Goal: Check status: Check status

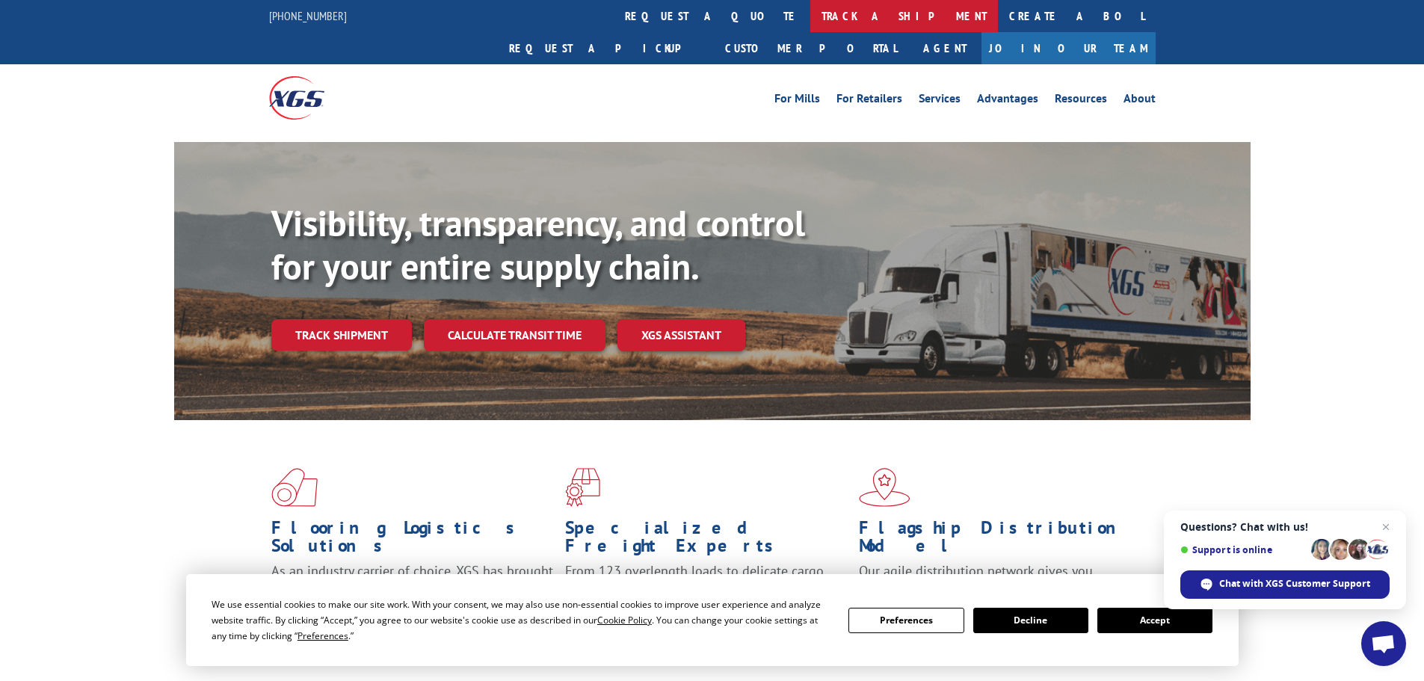
click at [810, 10] on link "track a shipment" at bounding box center [904, 16] width 188 height 32
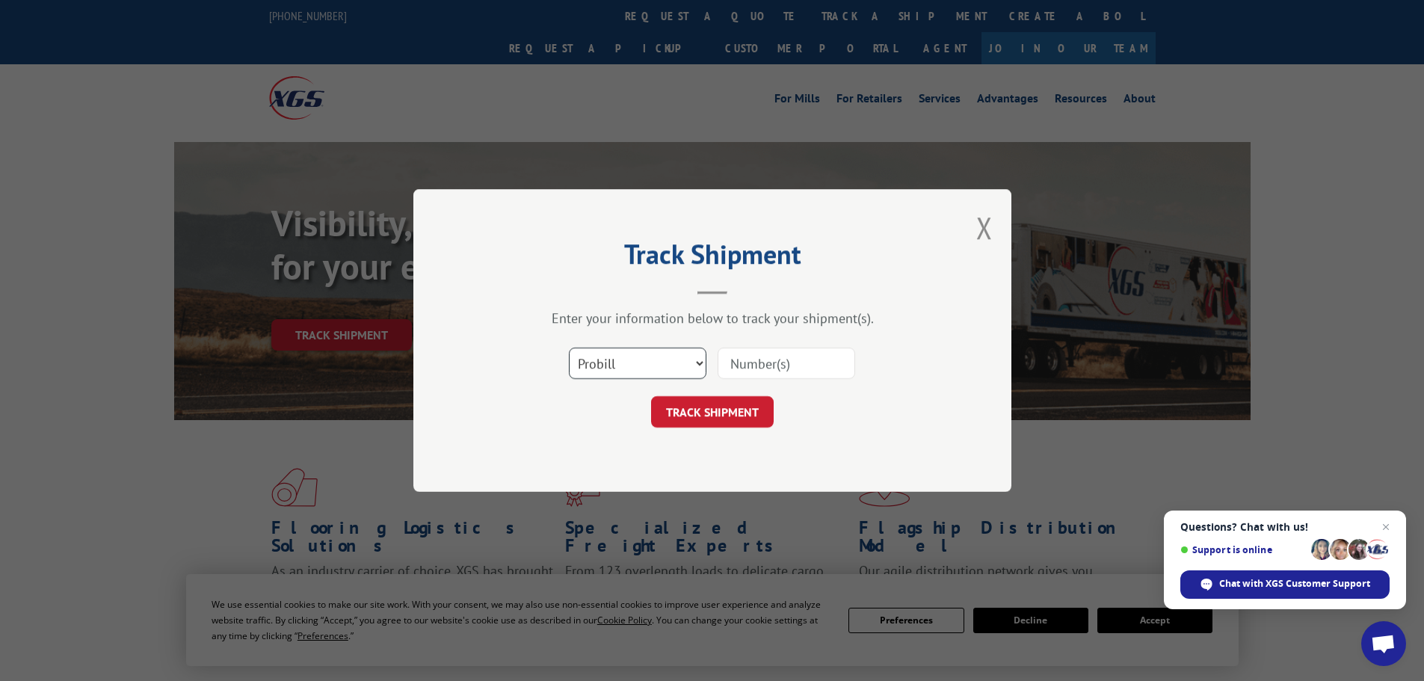
click at [623, 378] on select "Select category... Probill BOL PO" at bounding box center [638, 363] width 138 height 31
select select "po"
click at [569, 348] on select "Select category... Probill BOL PO" at bounding box center [638, 363] width 138 height 31
paste input "43533131"
type input "43533131"
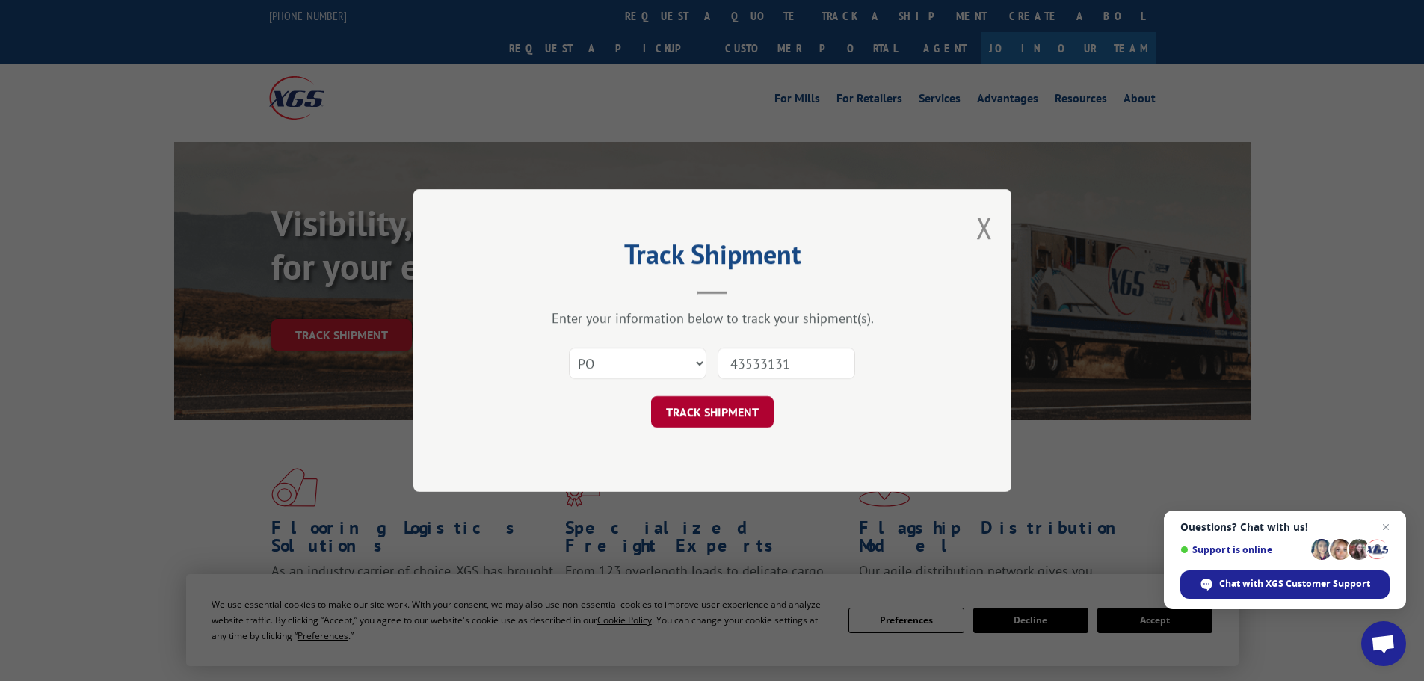
click at [749, 416] on button "TRACK SHIPMENT" at bounding box center [712, 411] width 123 height 31
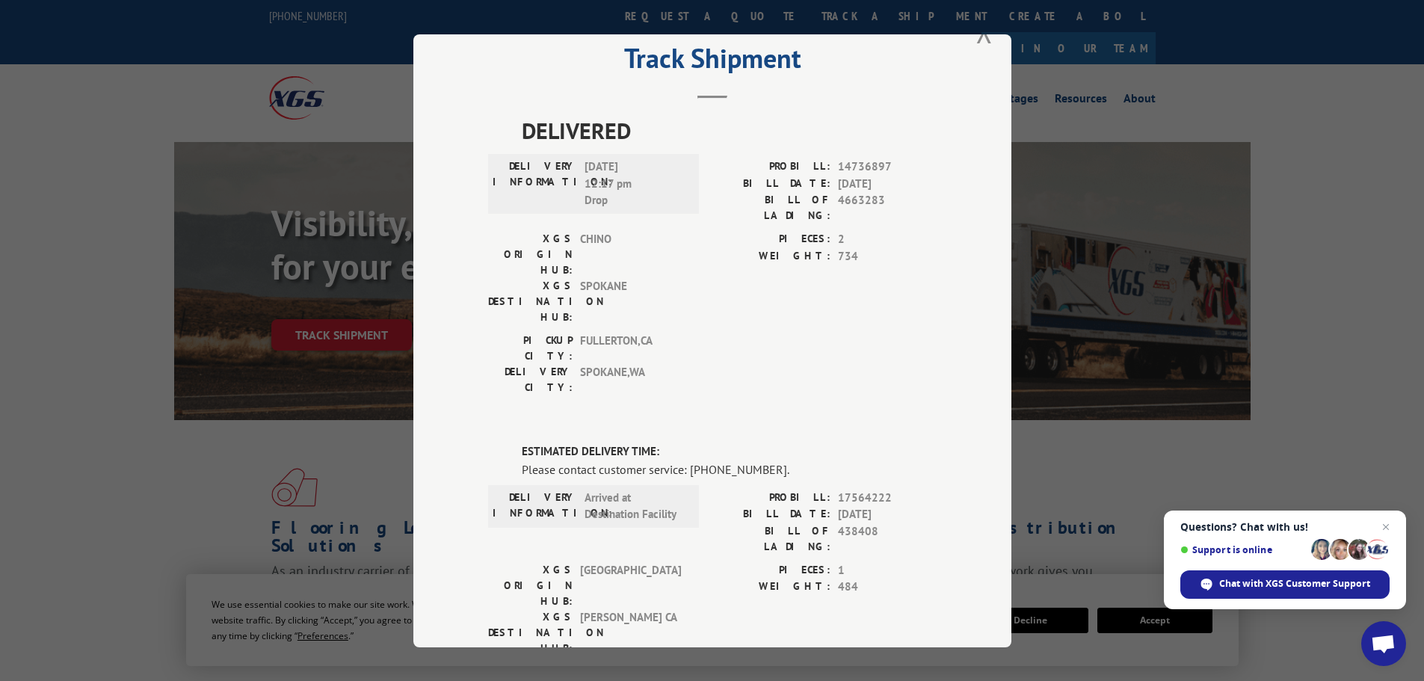
scroll to position [75, 0]
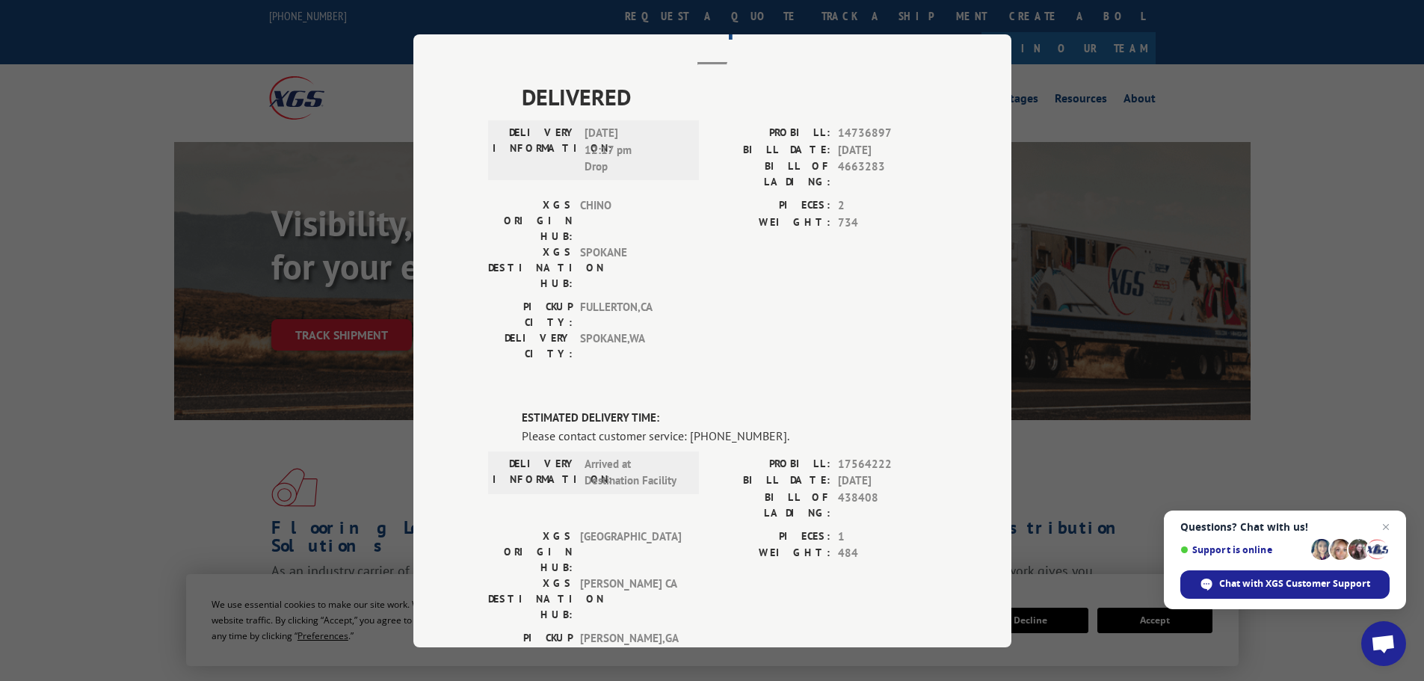
click at [1113, 92] on div "Track Shipment DELIVERED DELIVERY INFORMATION: 03/21/2024 12:17 pm Drop PROBILL…" at bounding box center [712, 340] width 1424 height 681
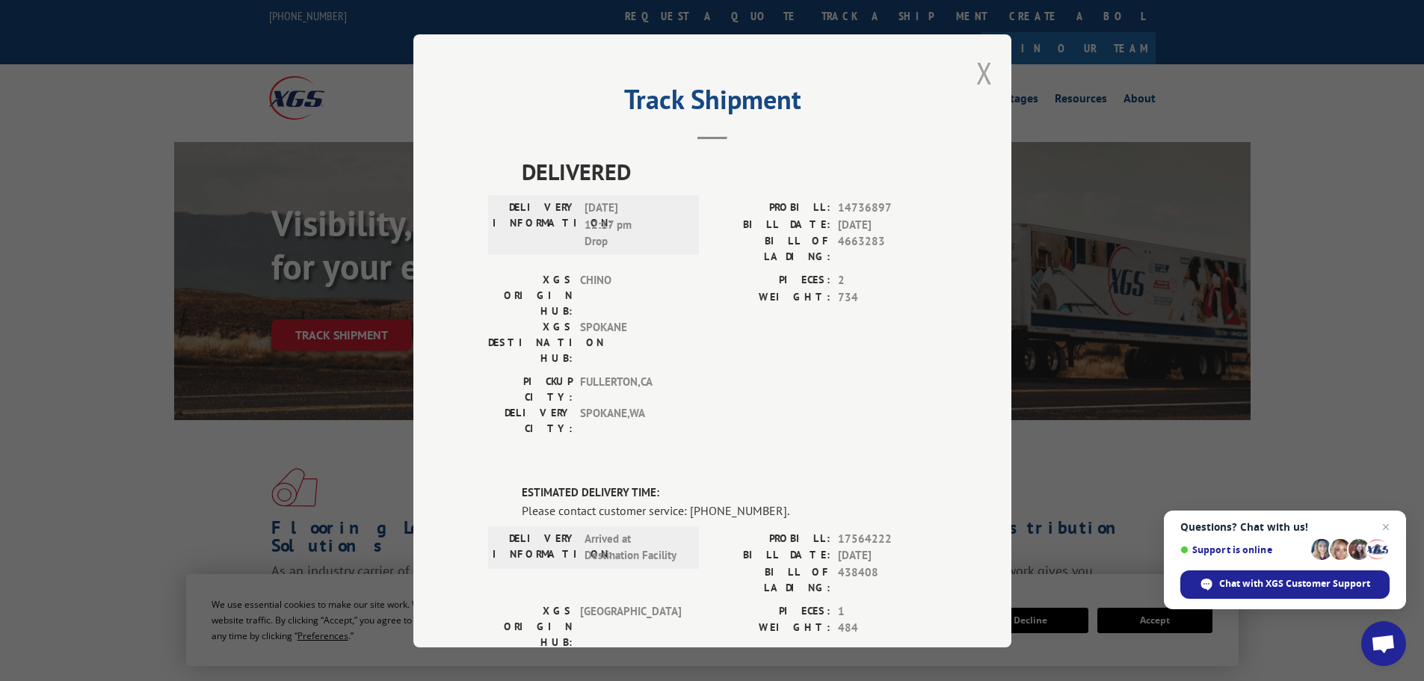
click at [976, 79] on button "Close modal" at bounding box center [984, 73] width 16 height 40
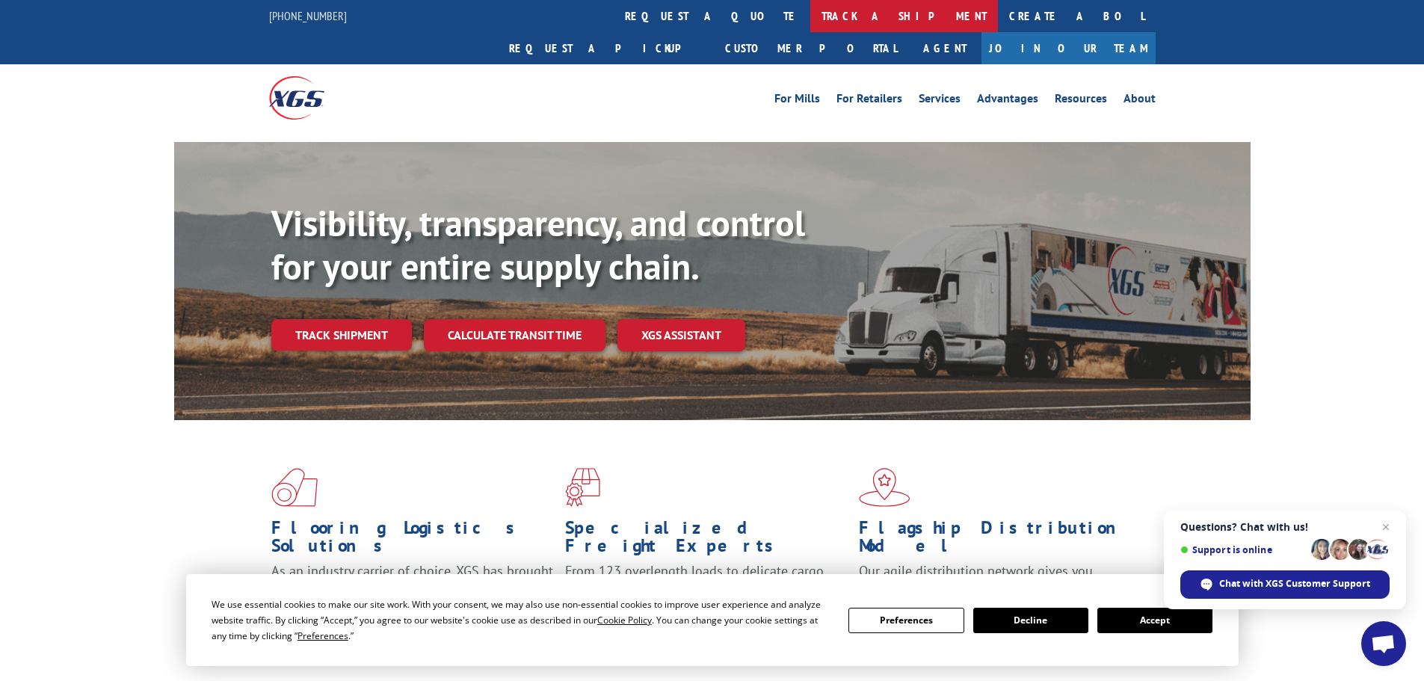
drag, startPoint x: 655, startPoint y: 10, endPoint x: 688, endPoint y: 63, distance: 62.5
click at [810, 10] on link "track a shipment" at bounding box center [904, 16] width 188 height 32
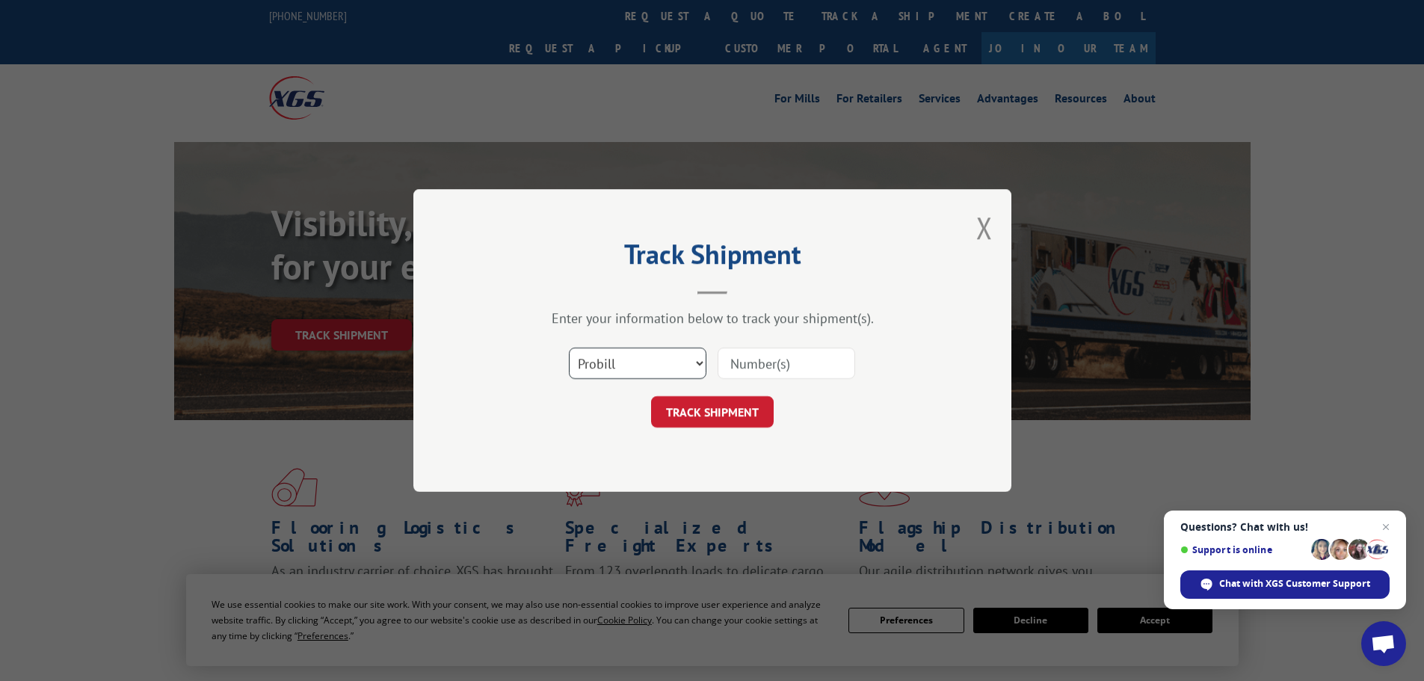
click at [627, 364] on select "Select category... Probill BOL PO" at bounding box center [638, 363] width 138 height 31
select select "bol"
click at [569, 348] on select "Select category... Probill BOL PO" at bounding box center [638, 363] width 138 height 31
paste input "438408"
type input "438408"
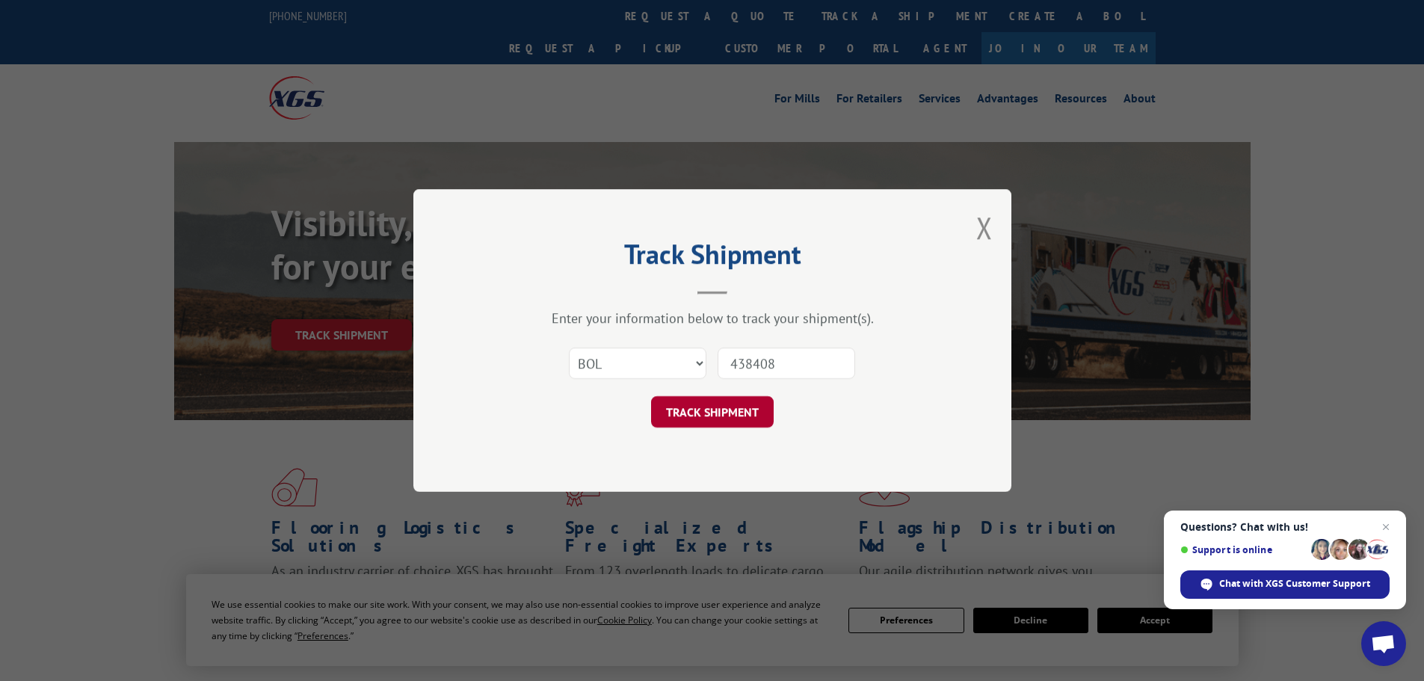
click at [729, 415] on button "TRACK SHIPMENT" at bounding box center [712, 411] width 123 height 31
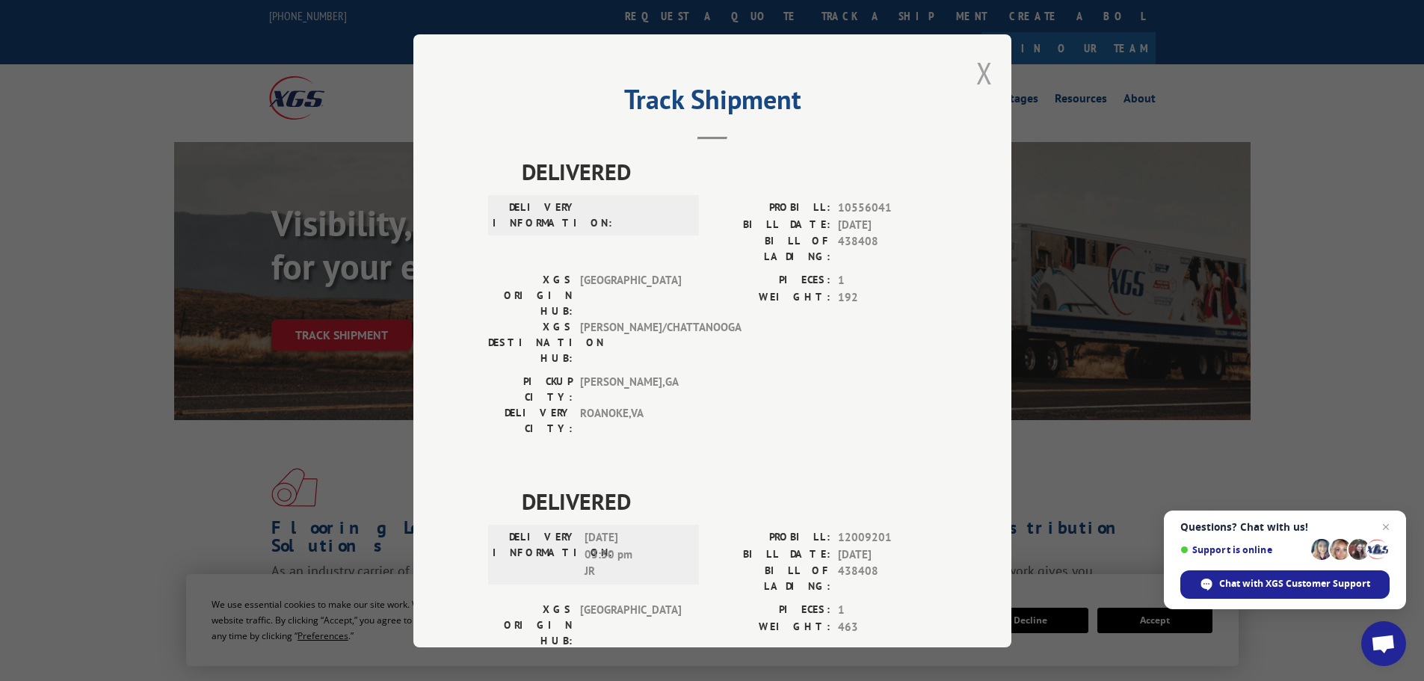
click at [977, 76] on button "Close modal" at bounding box center [984, 73] width 16 height 40
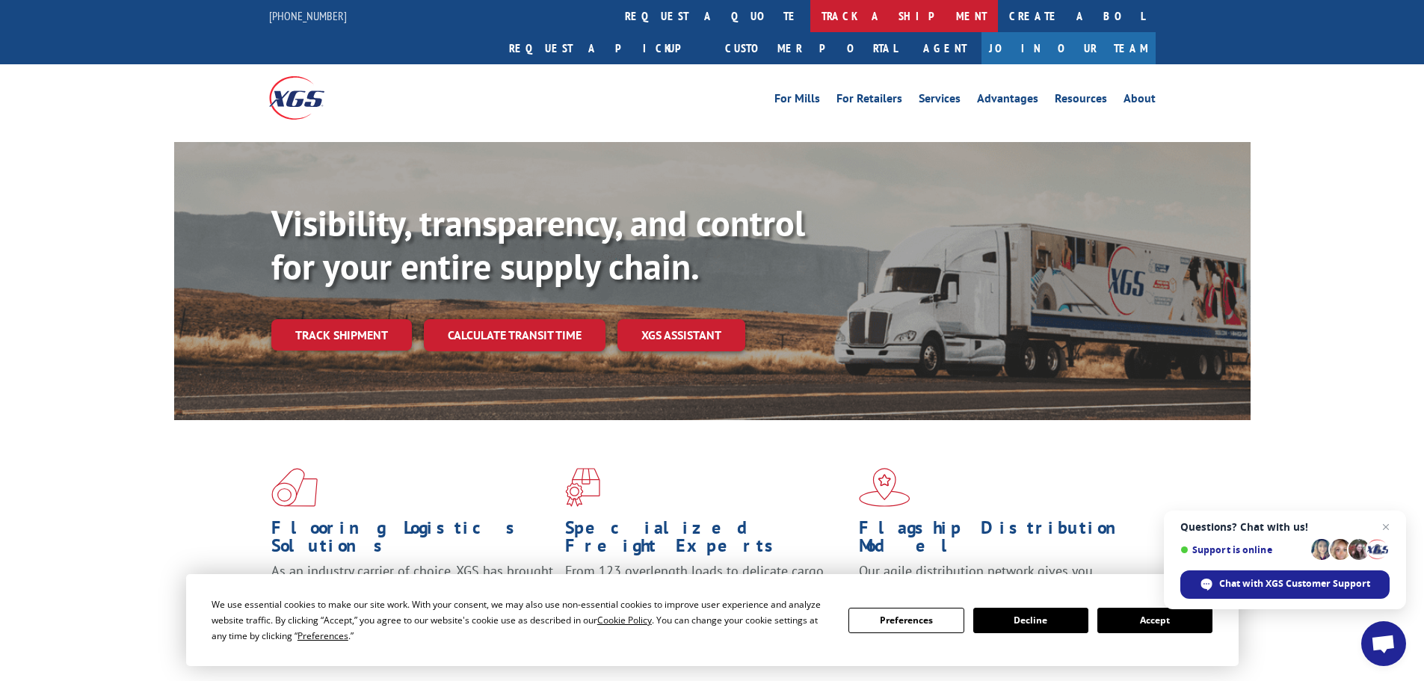
click at [810, 18] on link "track a shipment" at bounding box center [904, 16] width 188 height 32
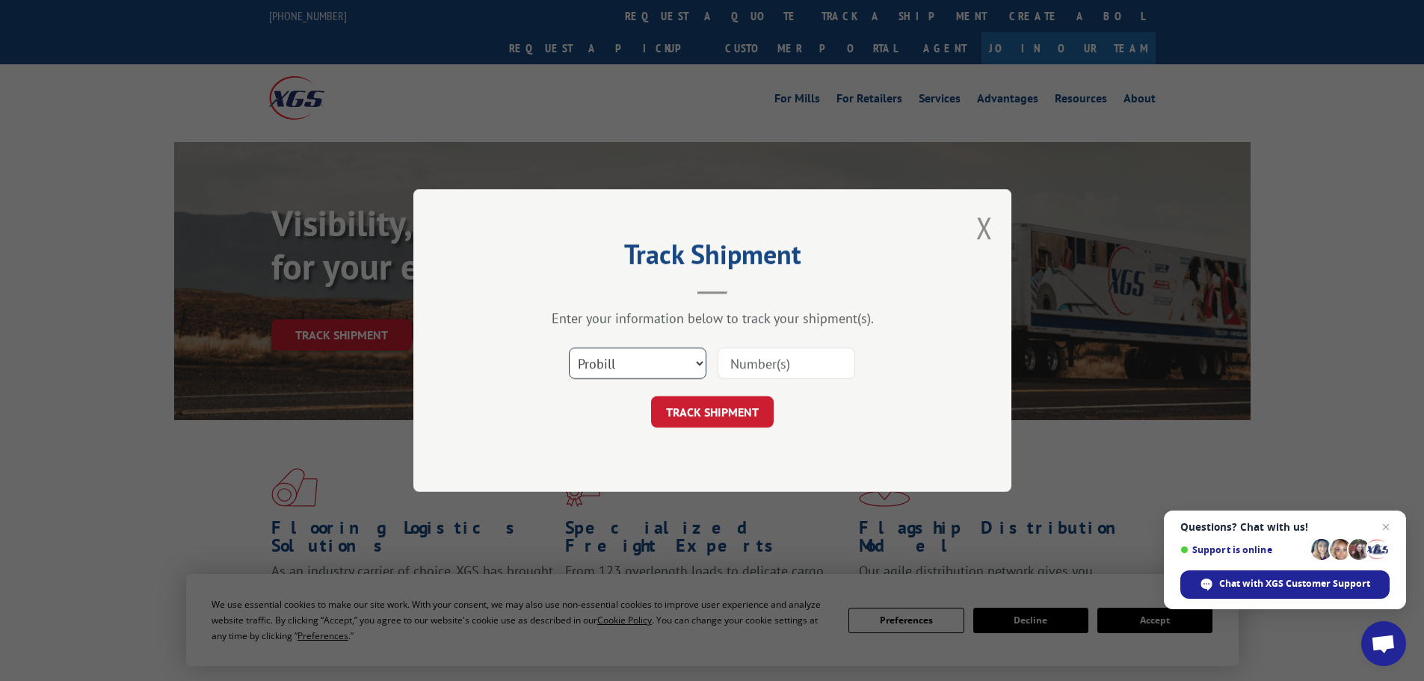
drag, startPoint x: 655, startPoint y: 369, endPoint x: 645, endPoint y: 377, distance: 12.7
click at [654, 369] on select "Select category... Probill BOL PO" at bounding box center [638, 363] width 138 height 31
select select "po"
click at [569, 348] on select "Select category... Probill BOL PO" at bounding box center [638, 363] width 138 height 31
paste input "43533328"
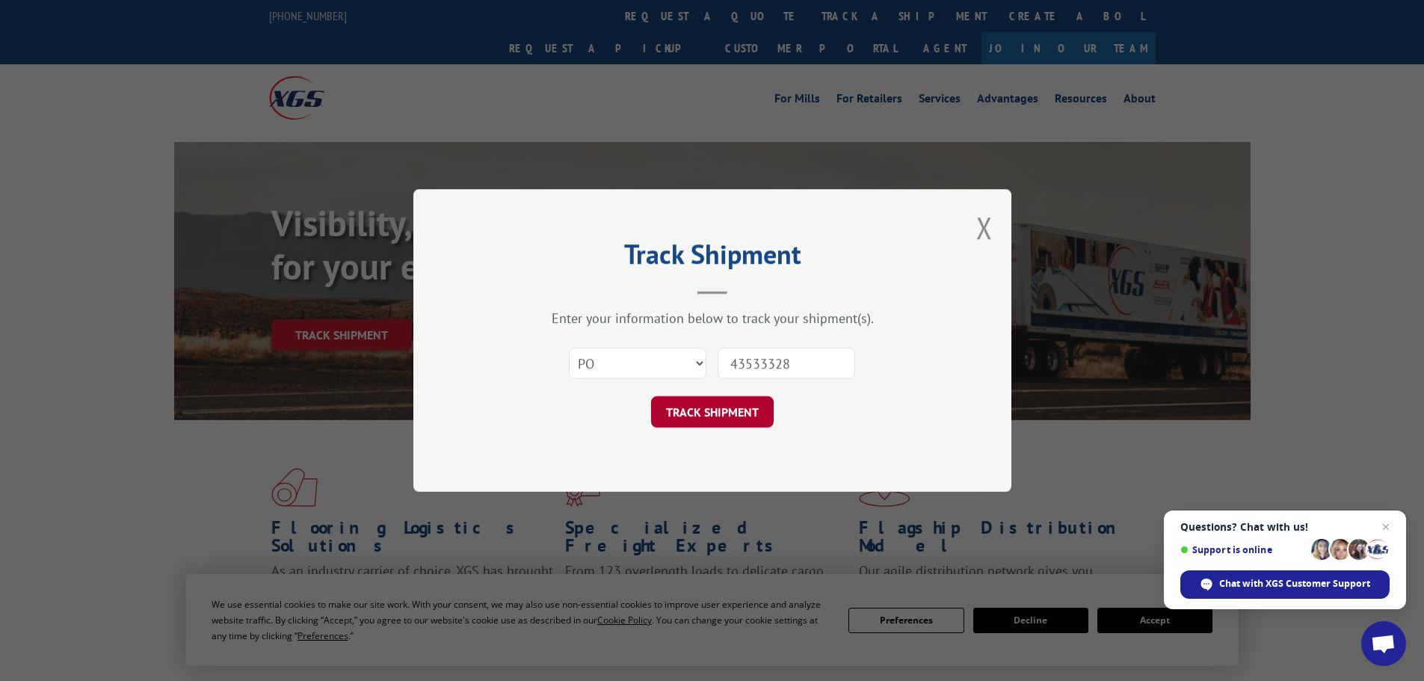
type input "43533328"
click at [730, 419] on button "TRACK SHIPMENT" at bounding box center [712, 411] width 123 height 31
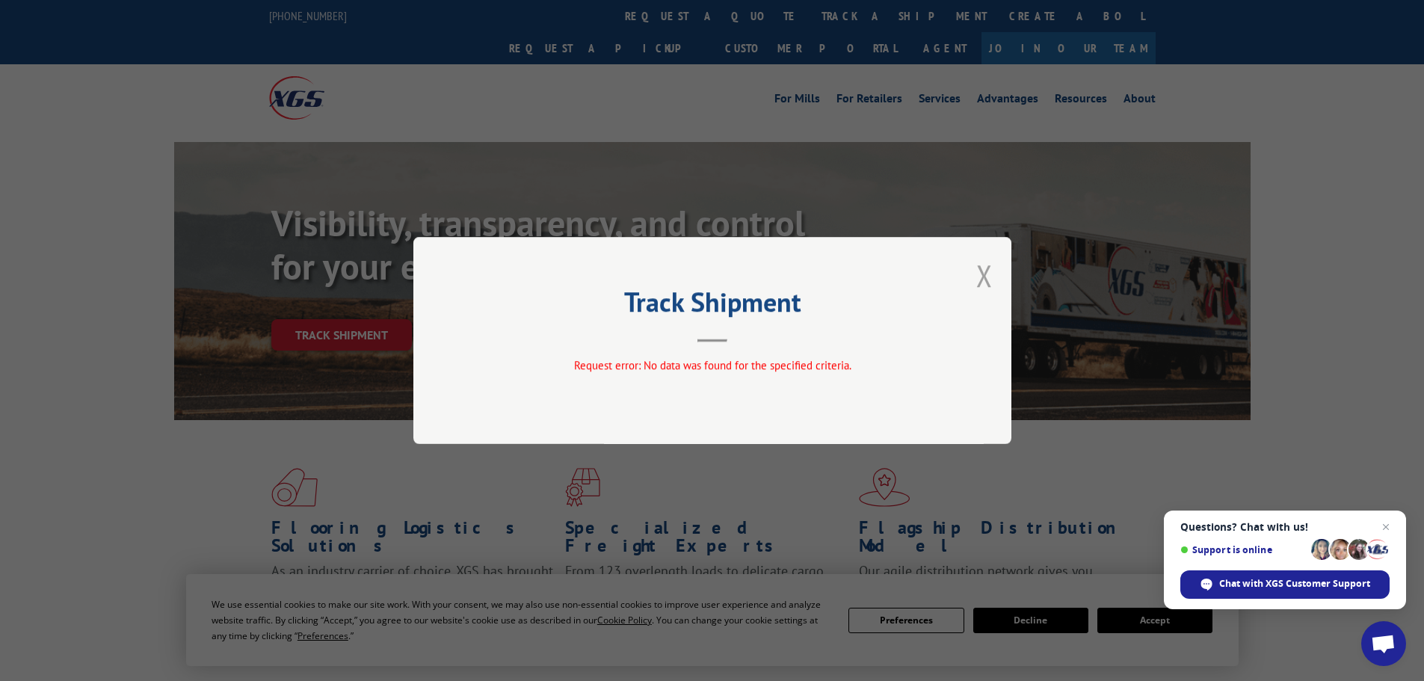
click at [988, 276] on button "Close modal" at bounding box center [984, 276] width 16 height 40
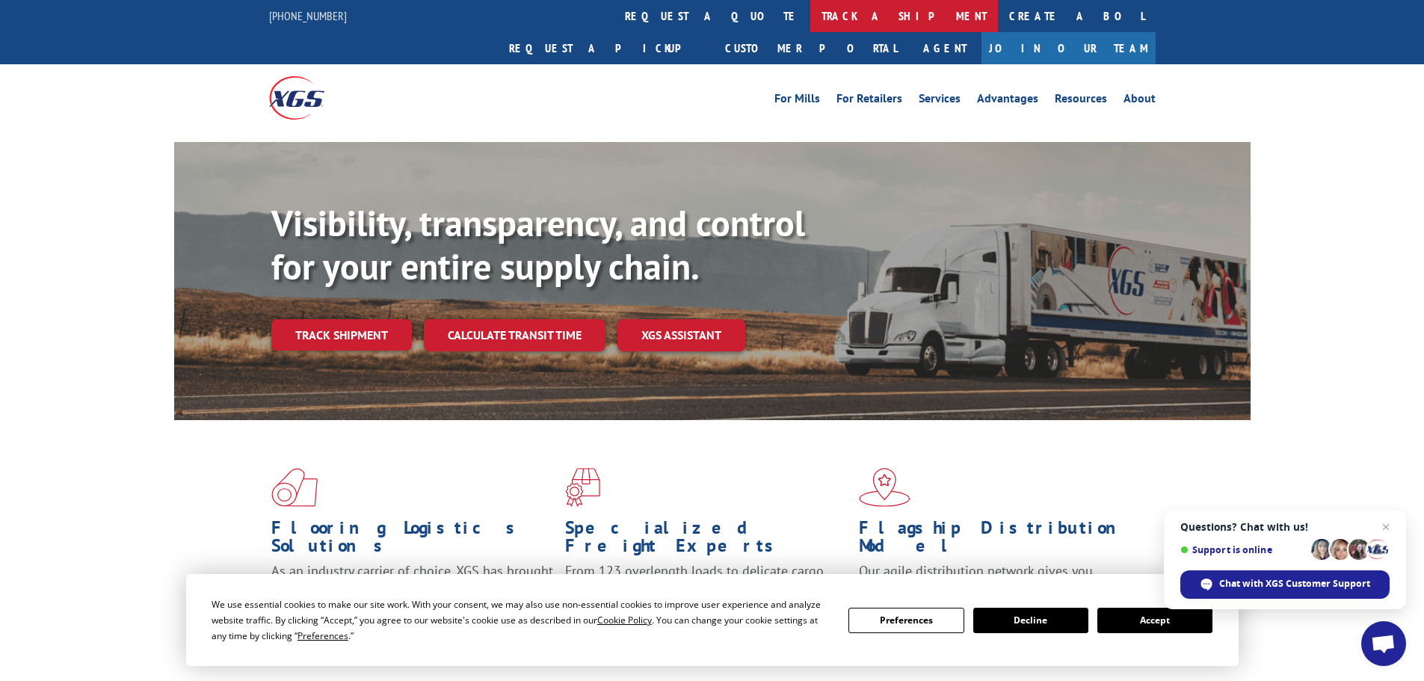
click at [810, 18] on link "track a shipment" at bounding box center [904, 16] width 188 height 32
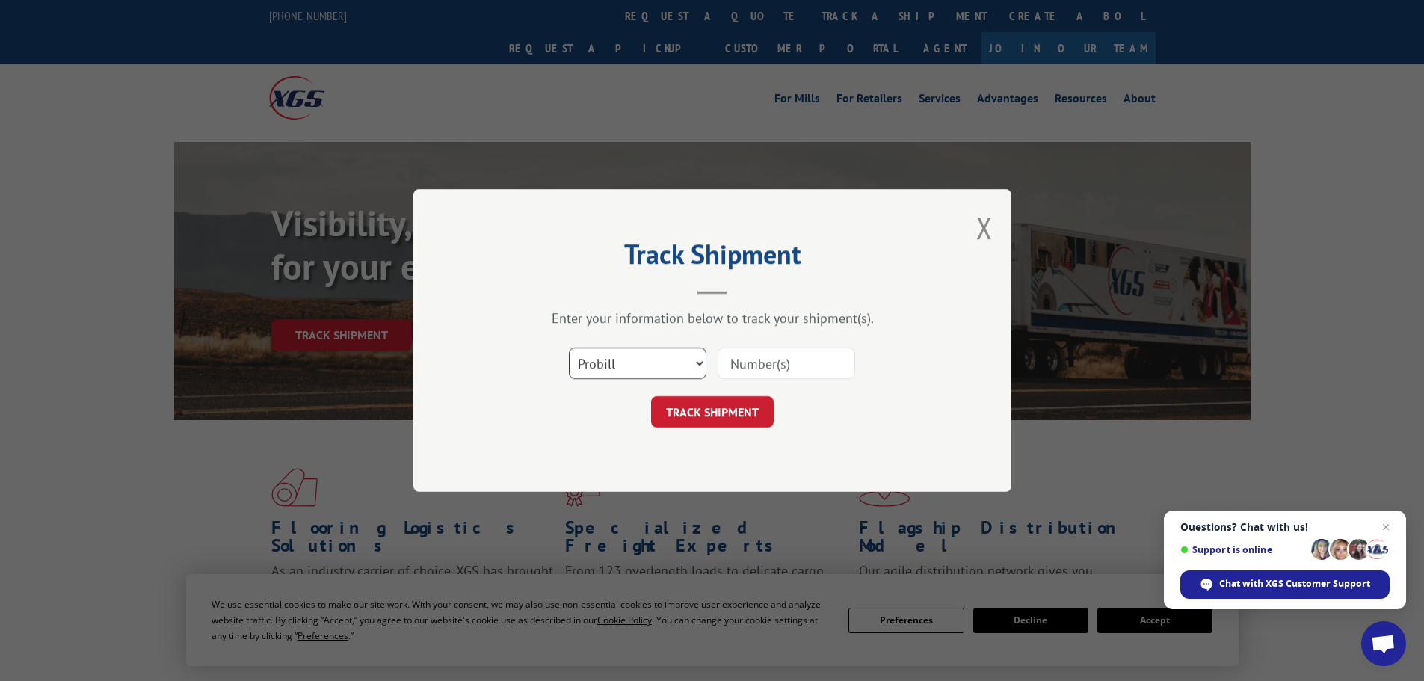
drag, startPoint x: 633, startPoint y: 352, endPoint x: 633, endPoint y: 375, distance: 22.4
click at [633, 357] on select "Select category... Probill BOL PO" at bounding box center [638, 363] width 138 height 31
select select "bol"
click at [569, 348] on select "Select category... Probill BOL PO" at bounding box center [638, 363] width 138 height 31
paste input "17228279"
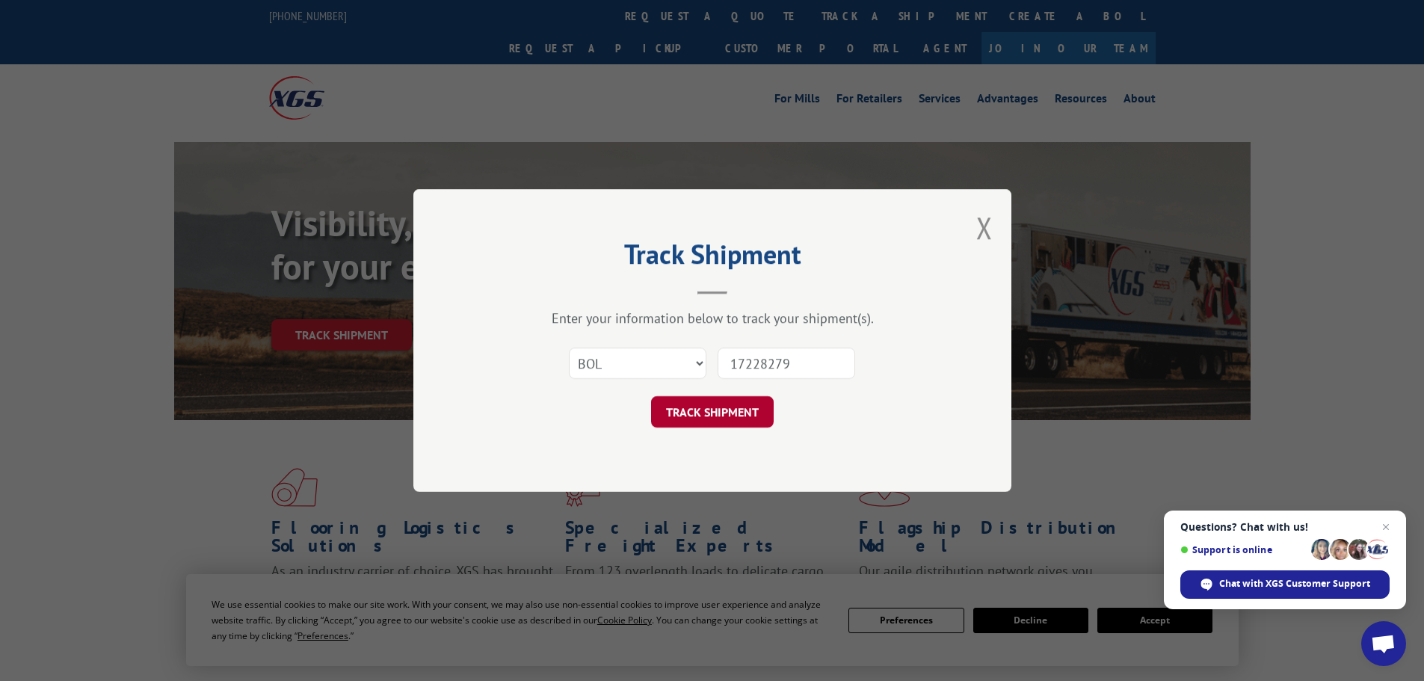
type input "17228279"
click at [716, 420] on button "TRACK SHIPMENT" at bounding box center [712, 411] width 123 height 31
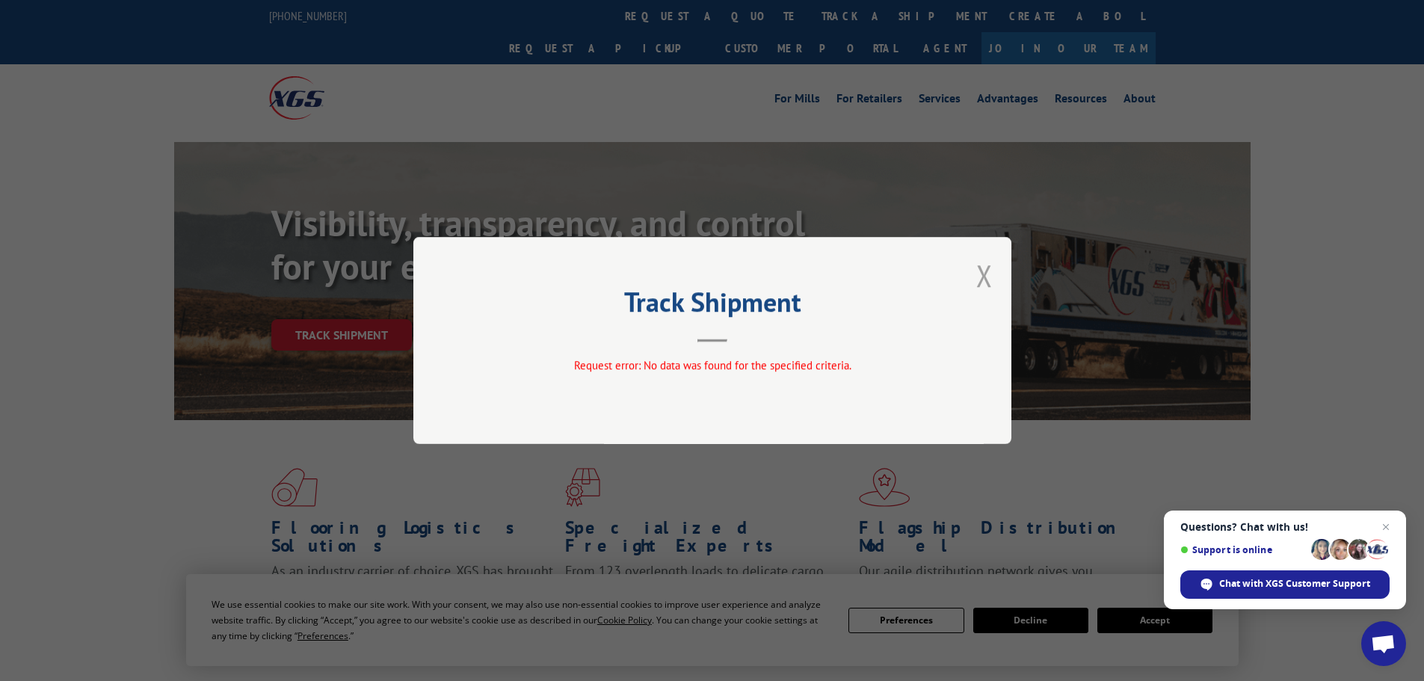
click at [983, 279] on button "Close modal" at bounding box center [984, 276] width 16 height 40
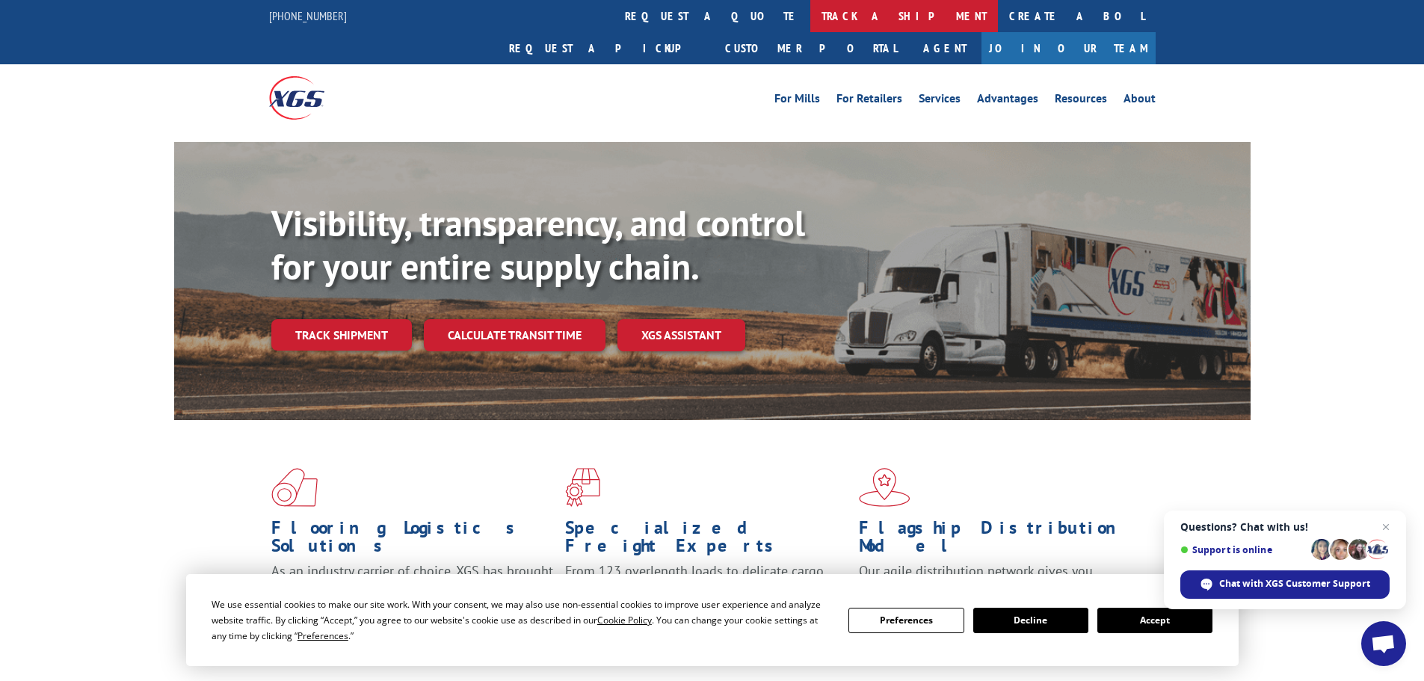
click at [810, 26] on link "track a shipment" at bounding box center [904, 16] width 188 height 32
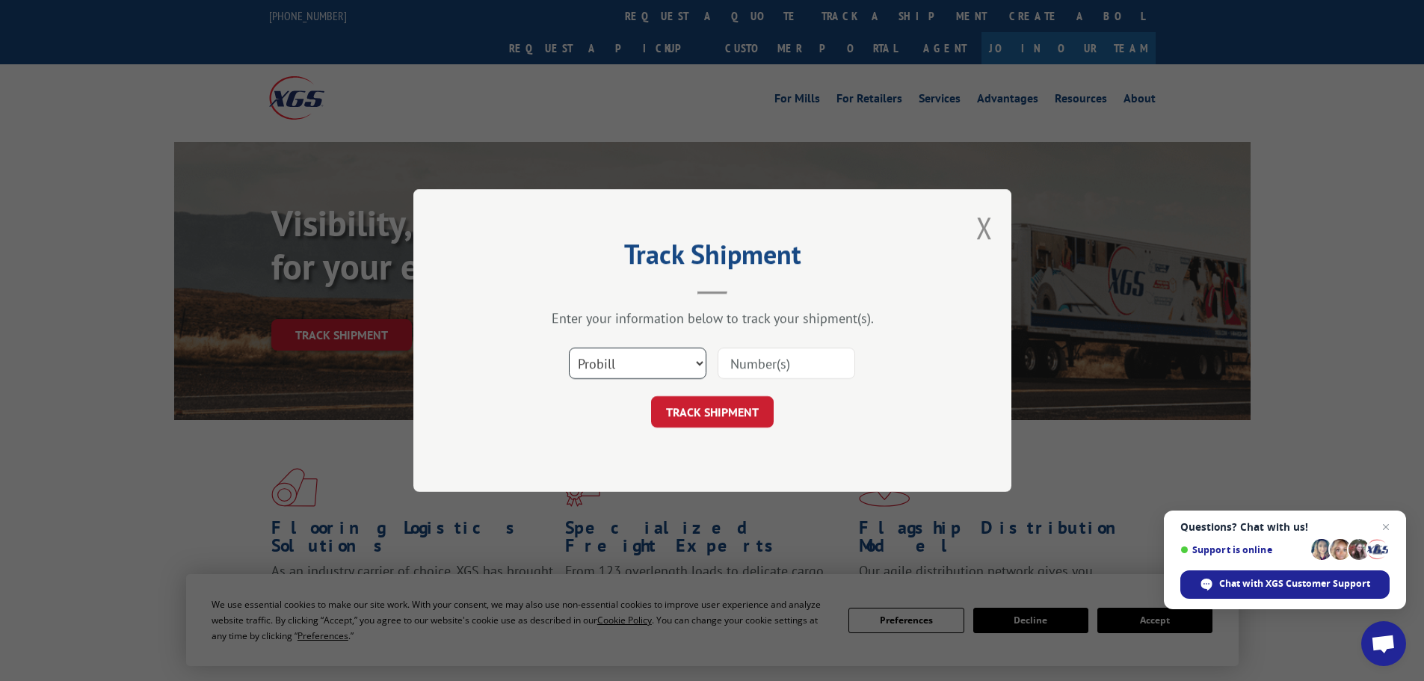
click at [644, 357] on select "Select category... Probill BOL PO" at bounding box center [638, 363] width 138 height 31
select select "po"
click at [569, 348] on select "Select category... Probill BOL PO" at bounding box center [638, 363] width 138 height 31
paste input "43533224"
type input "43533224"
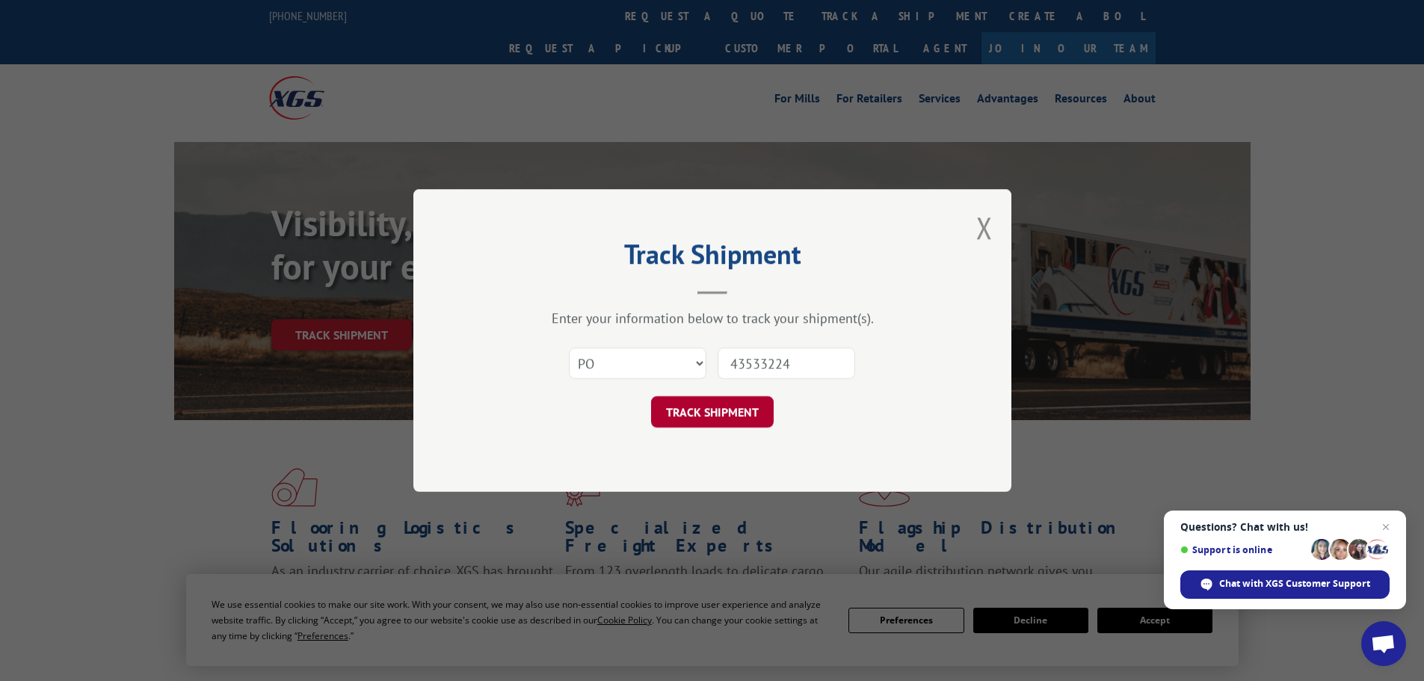
click at [751, 416] on button "TRACK SHIPMENT" at bounding box center [712, 411] width 123 height 31
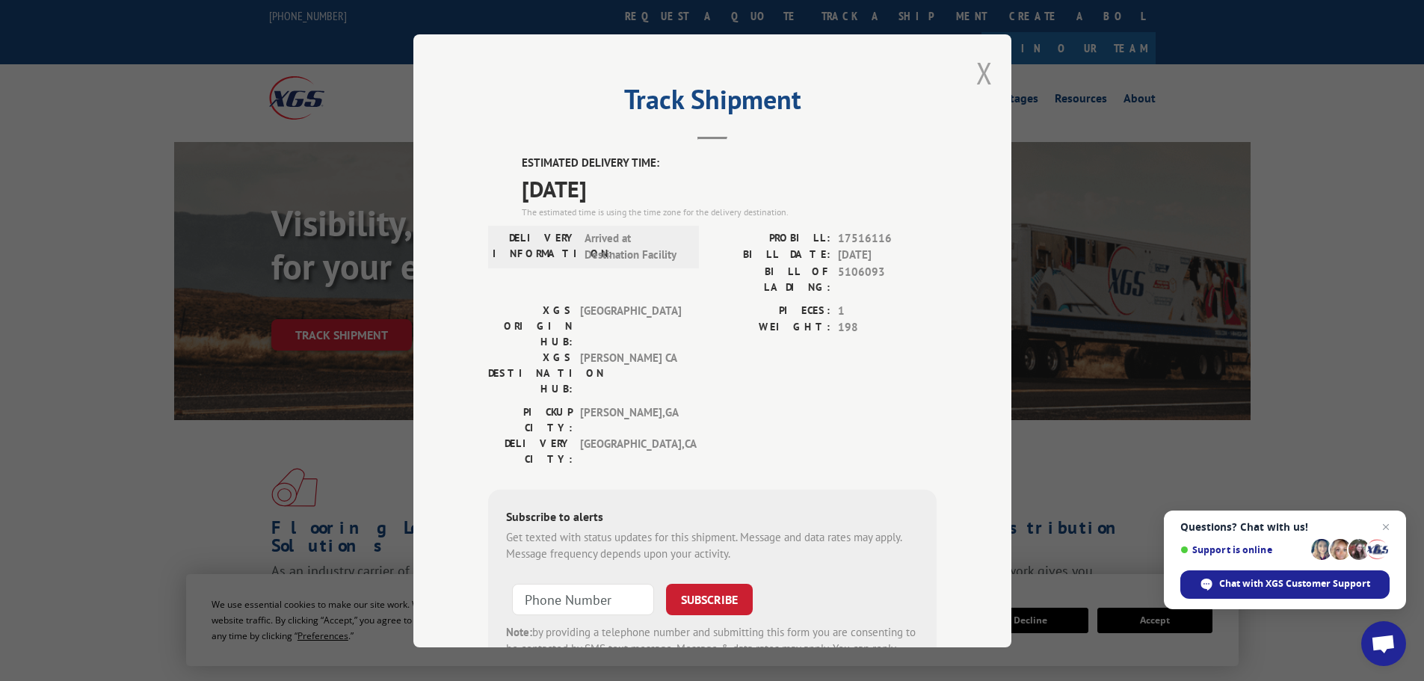
click at [977, 75] on button "Close modal" at bounding box center [984, 73] width 16 height 40
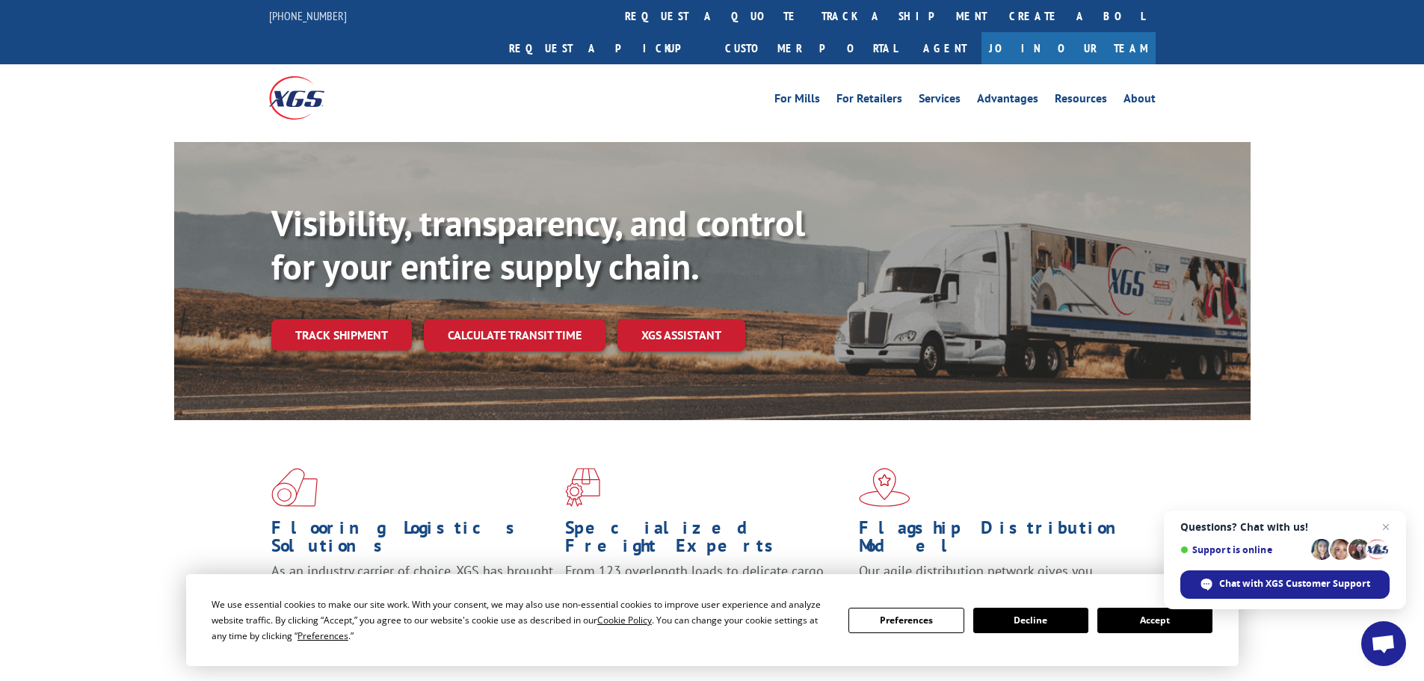
drag, startPoint x: 659, startPoint y: 17, endPoint x: 658, endPoint y: 32, distance: 15.0
click at [810, 17] on link "track a shipment" at bounding box center [904, 16] width 188 height 32
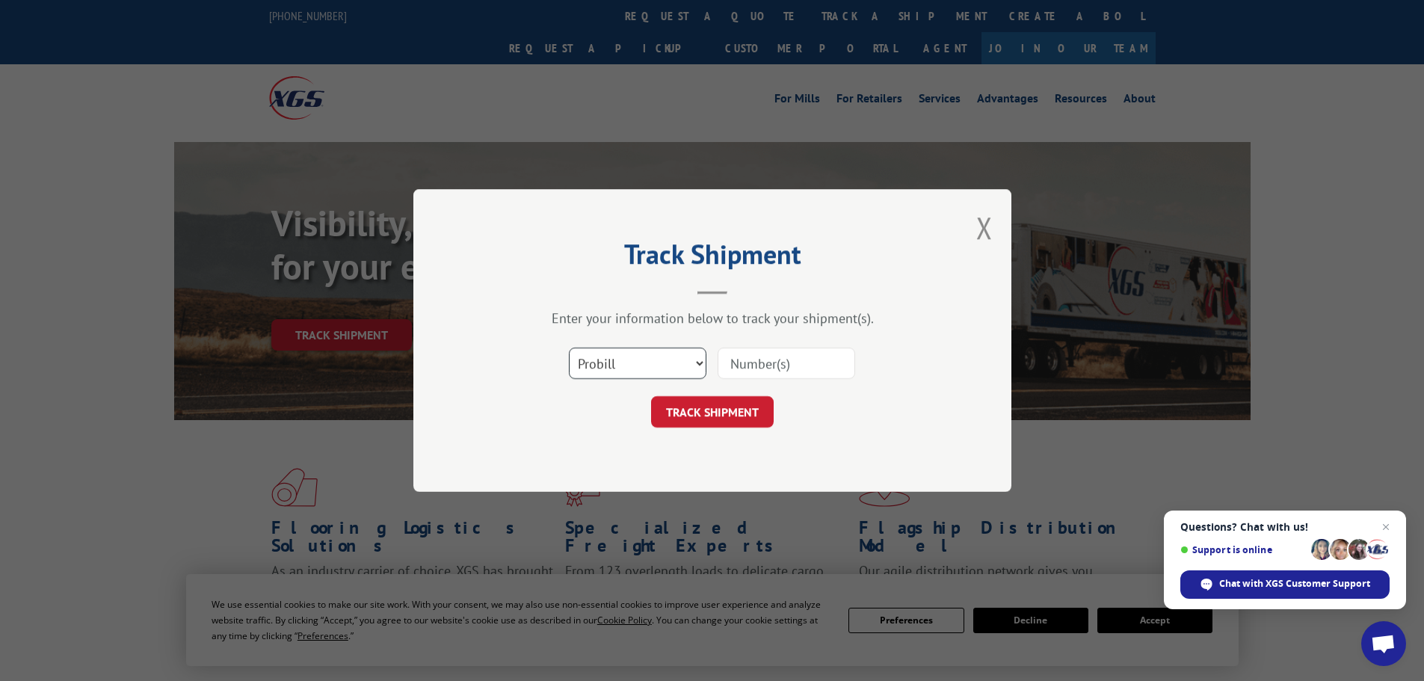
click at [650, 375] on select "Select category... Probill BOL PO" at bounding box center [638, 363] width 138 height 31
select select "po"
click at [569, 348] on select "Select category... Probill BOL PO" at bounding box center [638, 363] width 138 height 31
paste input "43533305"
type input "43533305"
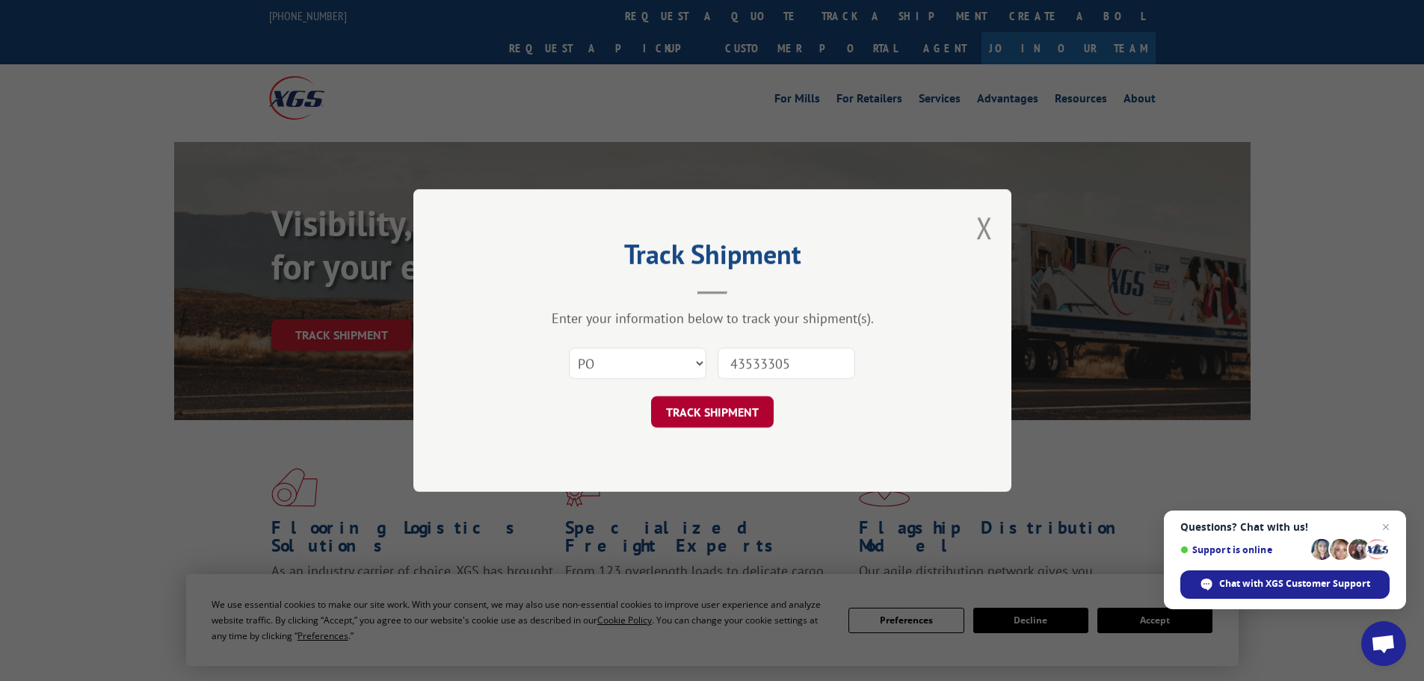
click at [718, 418] on button "TRACK SHIPMENT" at bounding box center [712, 411] width 123 height 31
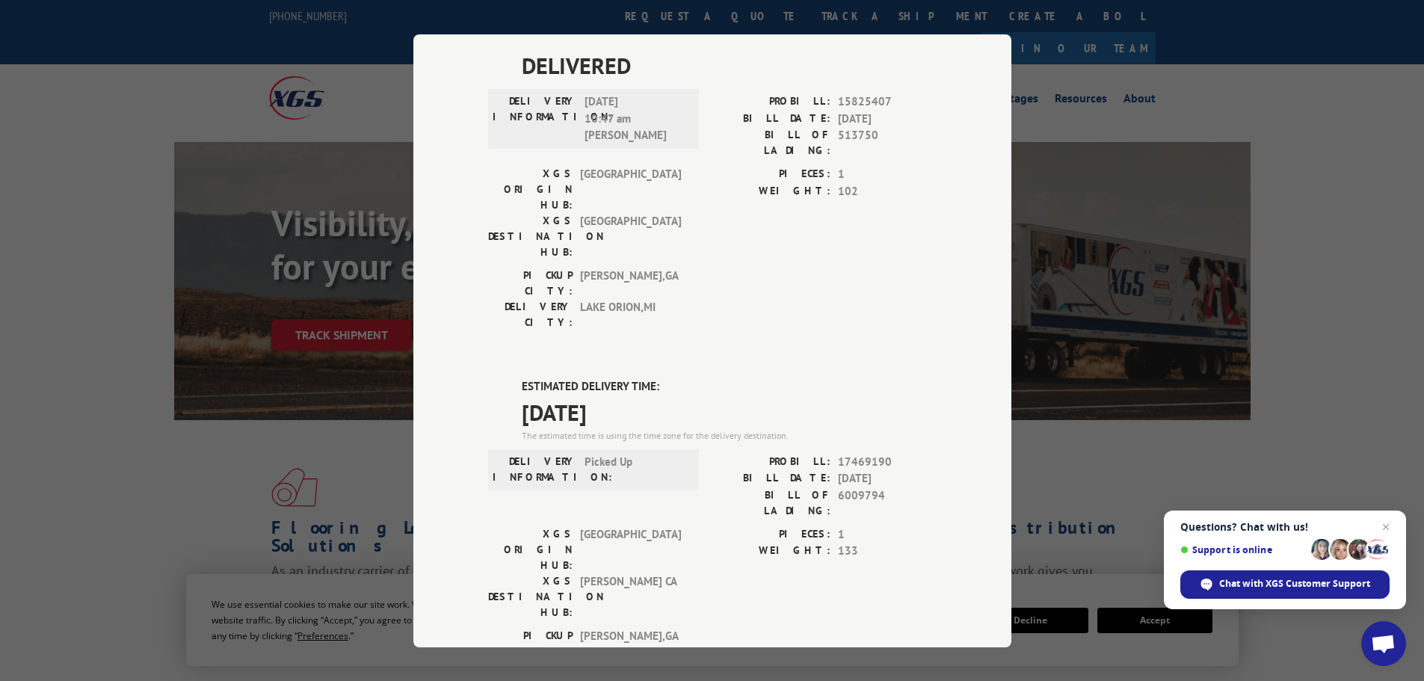
scroll to position [449, 0]
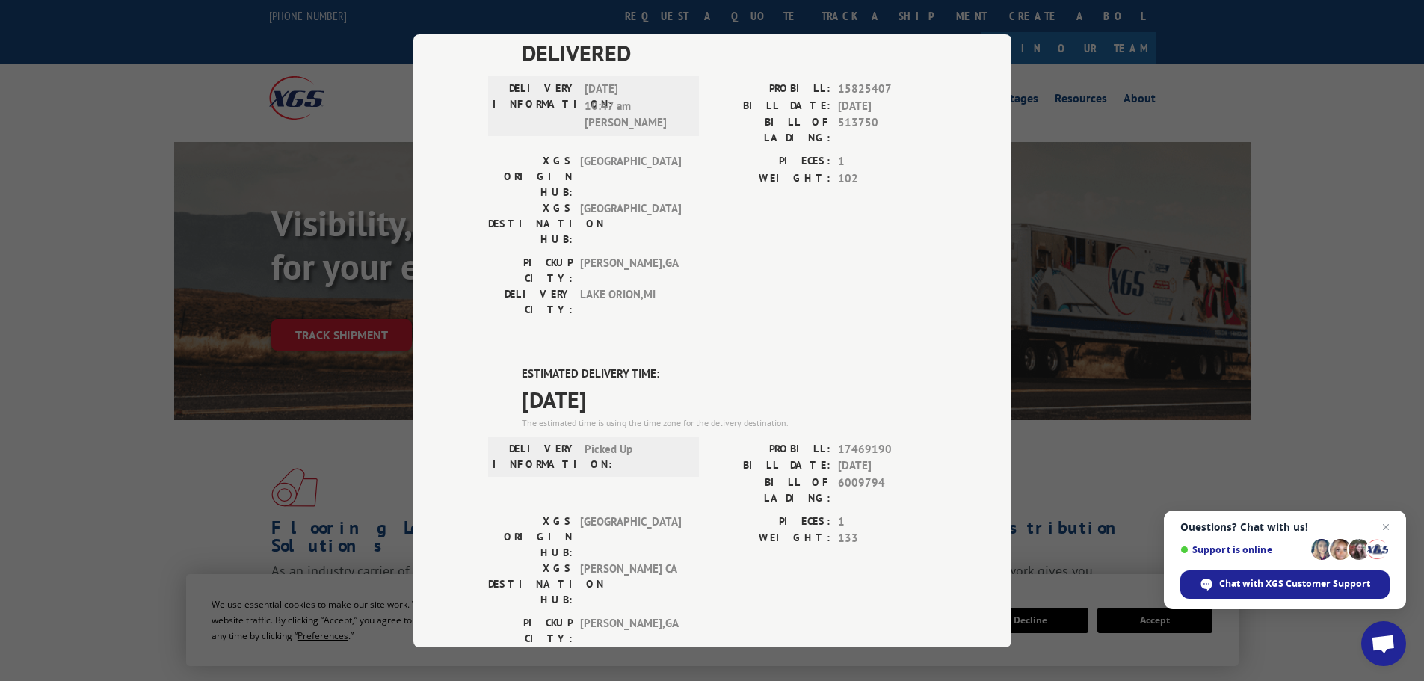
drag, startPoint x: 515, startPoint y: 191, endPoint x: 667, endPoint y: 221, distance: 154.7
click at [667, 366] on div "ESTIMATED DELIVERY TIME: [DATE] The estimated time is using the time zone for t…" at bounding box center [712, 635] width 449 height 538
copy div "ESTIMATED DELIVERY TIME: [DATE]"
